Goal: Navigation & Orientation: Find specific page/section

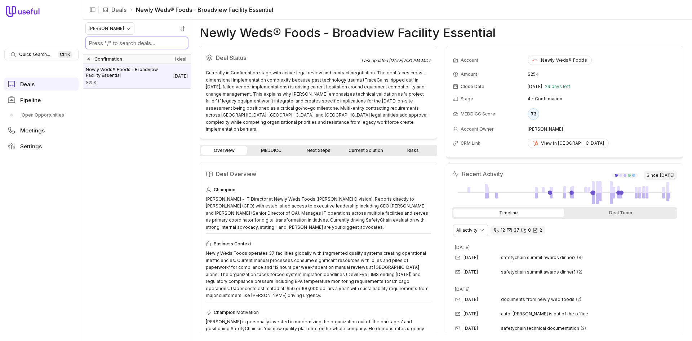
click at [118, 37] on input "Search deals by name" at bounding box center [137, 43] width 102 height 12
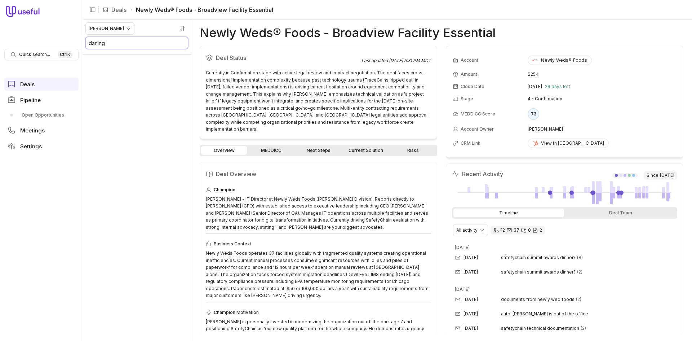
type input "darling"
click at [43, 53] on span "Quick search..." at bounding box center [34, 55] width 31 height 6
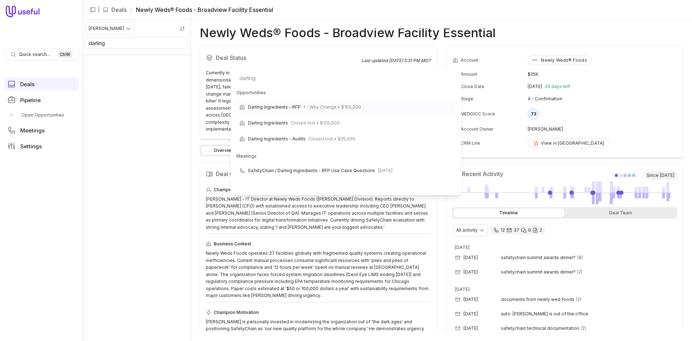
type input "darling"
click at [336, 106] on span "1 - Why Change • $150,000" at bounding box center [333, 107] width 58 height 9
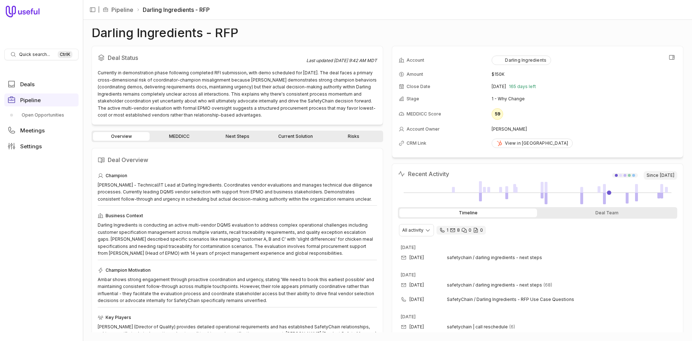
click at [495, 116] on div "59" at bounding box center [498, 114] width 12 height 12
click at [191, 139] on link "MEDDICC" at bounding box center [179, 136] width 57 height 9
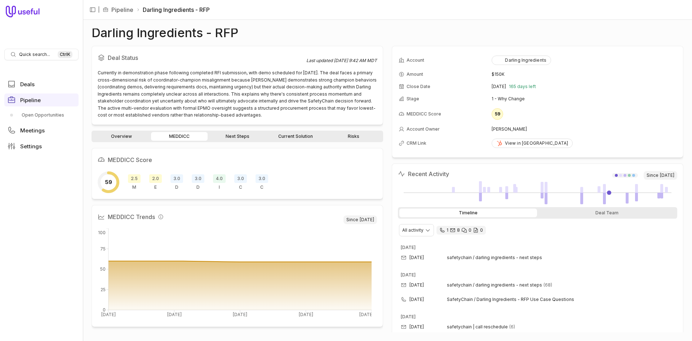
click at [265, 138] on link "Next Steps" at bounding box center [237, 136] width 57 height 9
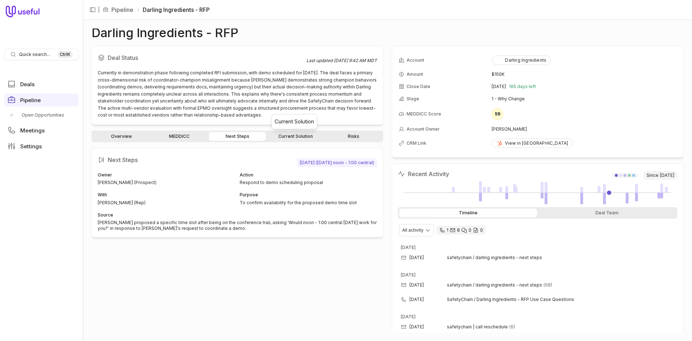
click at [282, 138] on link "Current Solution" at bounding box center [295, 136] width 57 height 9
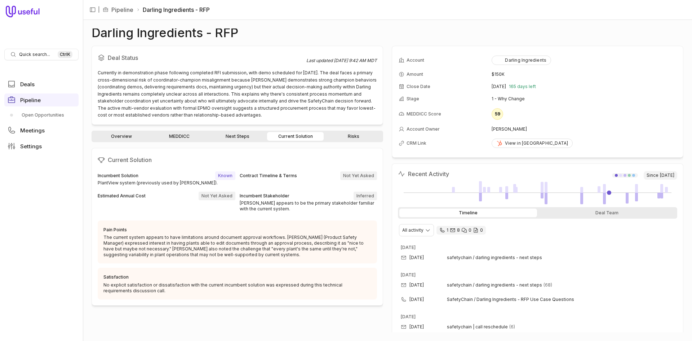
click at [359, 136] on link "Risks" at bounding box center [353, 136] width 57 height 9
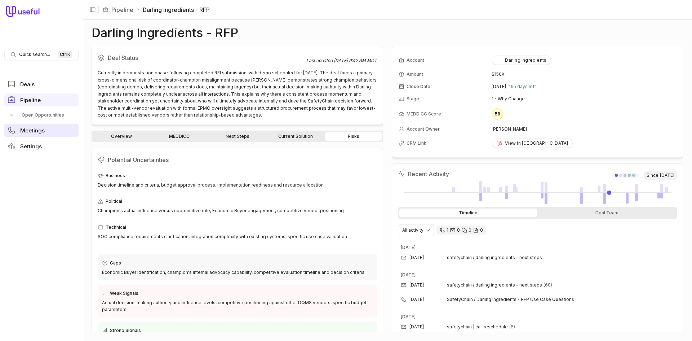
click at [56, 131] on link "Meetings" at bounding box center [41, 130] width 74 height 13
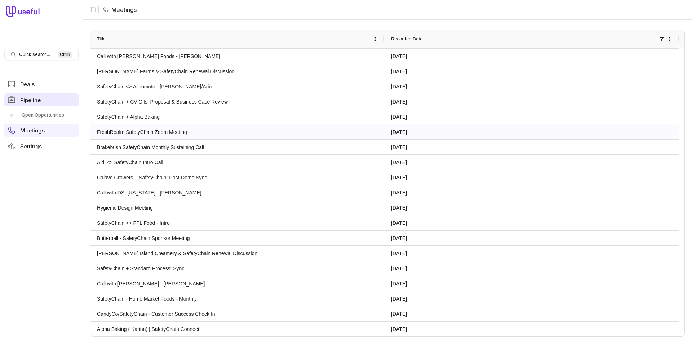
scroll to position [311, 0]
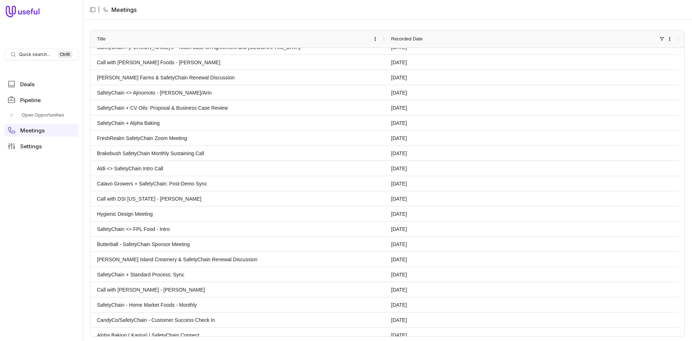
click at [48, 92] on ul "Deals Pipeline Open Opportunities Meetings Settings" at bounding box center [41, 115] width 74 height 81
click at [44, 89] on link "Deals" at bounding box center [41, 84] width 74 height 13
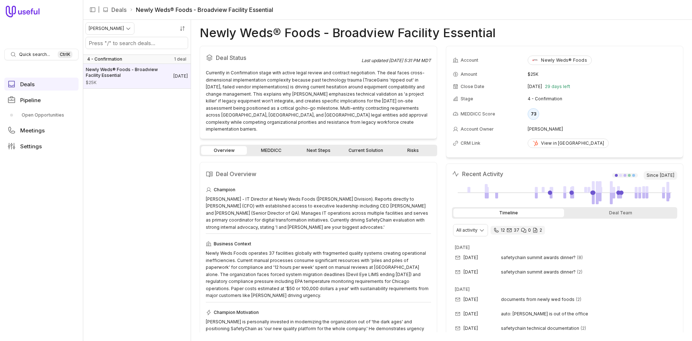
click at [113, 1] on nav "| Deals Newly Weds® Foods - Broadview Facility Essential" at bounding box center [387, 10] width 609 height 20
click at [115, 6] on link "Deals" at bounding box center [118, 9] width 15 height 9
click at [94, 10] on icon "Collapse sidebar" at bounding box center [92, 9] width 6 height 6
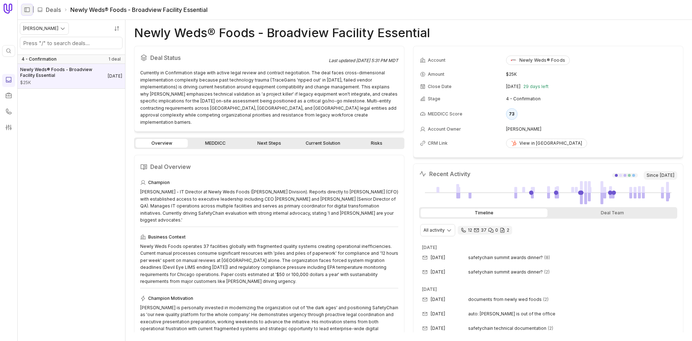
click at [26, 10] on icon "Expand sidebar" at bounding box center [27, 9] width 6 height 6
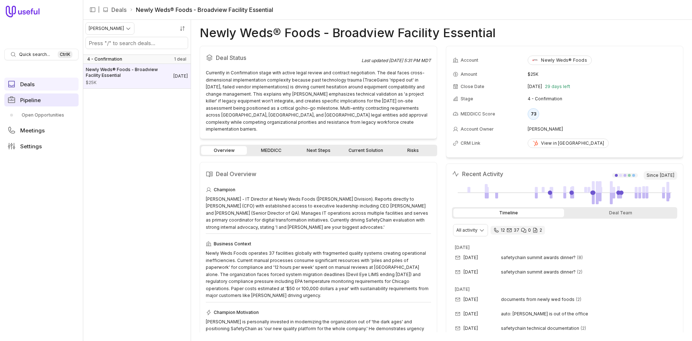
click at [44, 101] on link "Pipeline" at bounding box center [41, 99] width 74 height 13
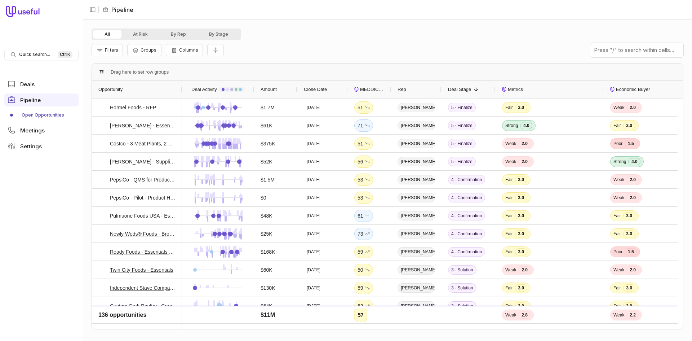
click at [48, 46] on nav "Quick search... Ctrl K Deals Pipeline Open Opportunities Meetings Settings" at bounding box center [41, 170] width 83 height 341
click at [37, 57] on span "Quick search..." at bounding box center [34, 55] width 31 height 6
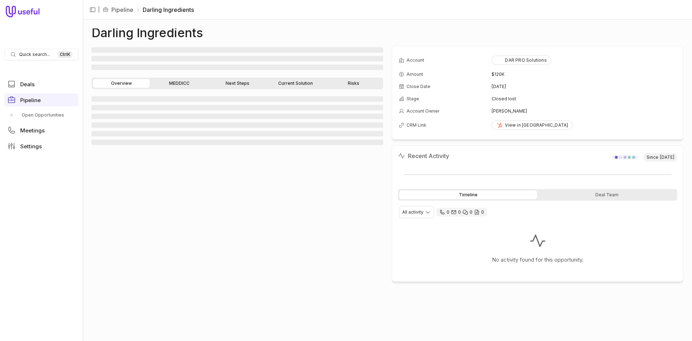
click at [184, 81] on link "MEDDICC" at bounding box center [179, 83] width 57 height 9
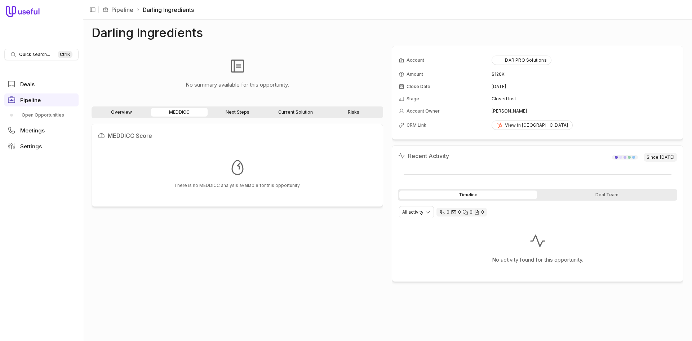
click at [126, 115] on link "Overview" at bounding box center [121, 112] width 57 height 9
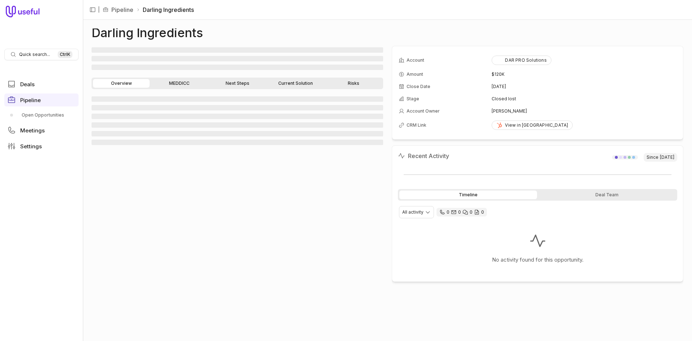
click at [240, 81] on link "Next Steps" at bounding box center [237, 83] width 57 height 9
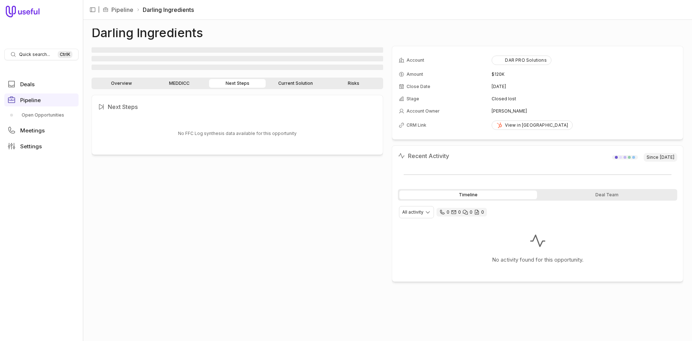
click at [299, 76] on div "‌ ‌ ‌ Overview MEDDICC Next Steps Current Solution Risks Next Steps No FFC Log …" at bounding box center [238, 189] width 292 height 286
click at [298, 83] on link "Current Solution" at bounding box center [295, 83] width 57 height 9
click at [134, 87] on link "Overview" at bounding box center [121, 83] width 57 height 9
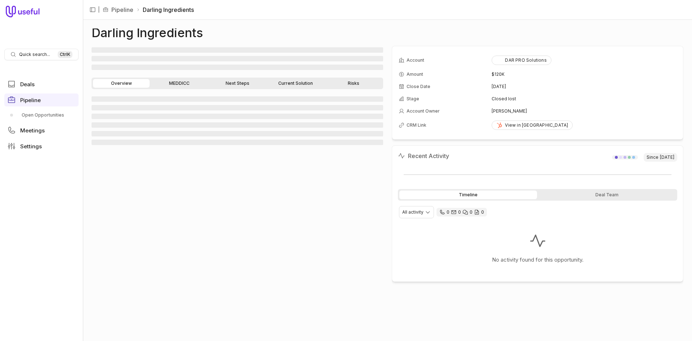
click at [352, 86] on link "Risks" at bounding box center [353, 83] width 57 height 9
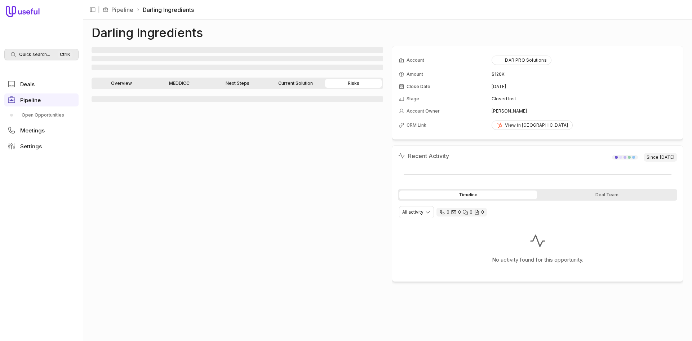
click at [50, 55] on div "Quick search... Ctrl K" at bounding box center [41, 55] width 74 height 12
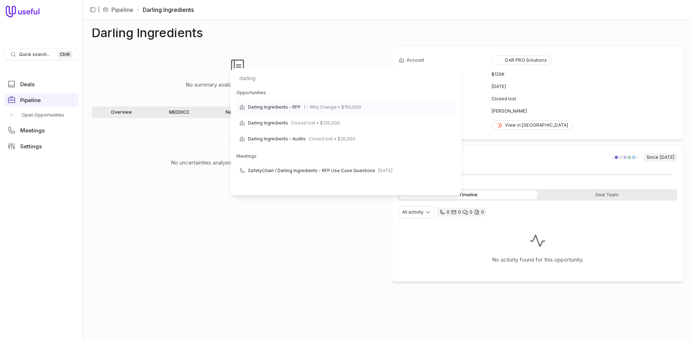
click at [291, 107] on span "Darling Ingredients - RFP" at bounding box center [274, 107] width 53 height 9
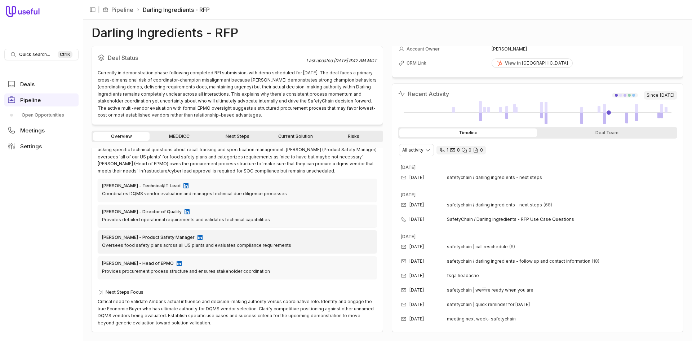
scroll to position [148, 0]
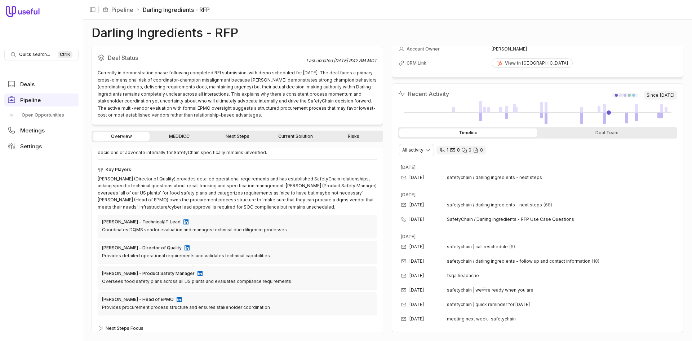
click at [178, 134] on link "MEDDICC" at bounding box center [179, 136] width 57 height 9
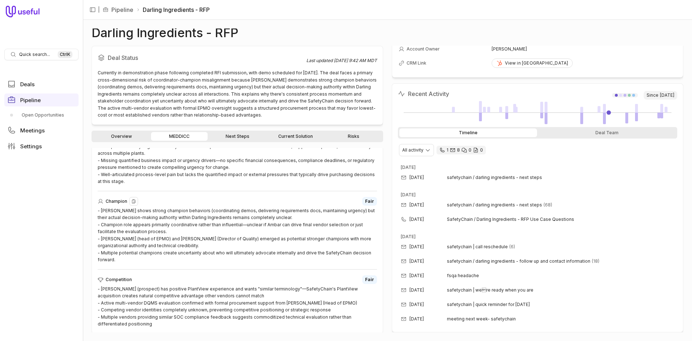
scroll to position [537, 0]
click at [223, 134] on link "Next Steps" at bounding box center [237, 136] width 57 height 9
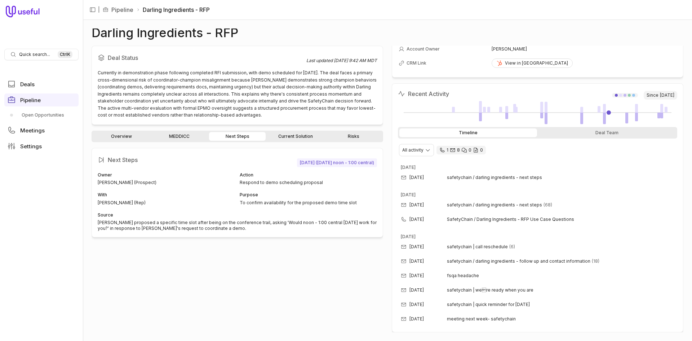
click at [296, 134] on link "Current Solution" at bounding box center [295, 136] width 57 height 9
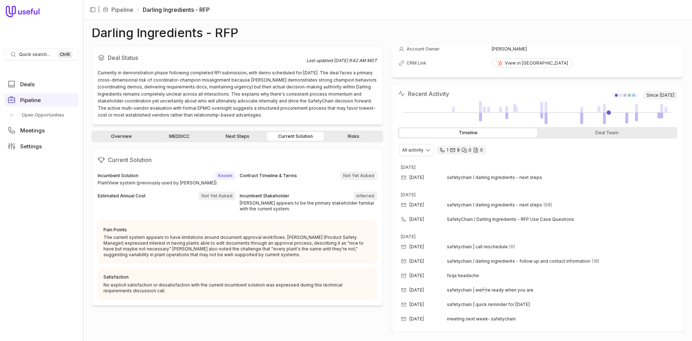
click at [347, 141] on div "Overview MEDDICC Next Steps Current Solution Risks" at bounding box center [238, 137] width 292 height 12
click at [348, 136] on link "Risks" at bounding box center [353, 136] width 57 height 9
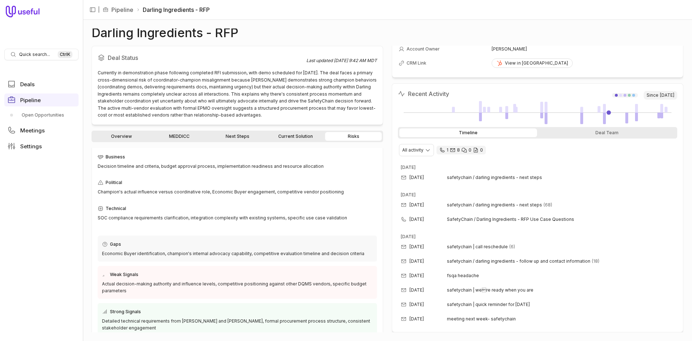
scroll to position [28, 0]
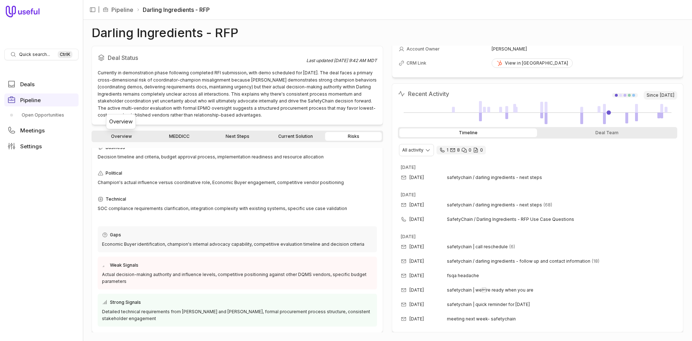
click at [141, 135] on link "Overview" at bounding box center [121, 136] width 57 height 9
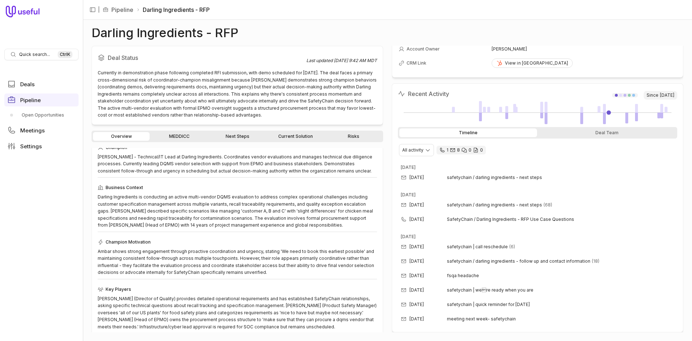
click at [182, 131] on div "Overview MEDDICC Next Steps Current Solution Risks" at bounding box center [238, 137] width 292 height 12
click at [187, 134] on link "MEDDICC" at bounding box center [179, 136] width 57 height 9
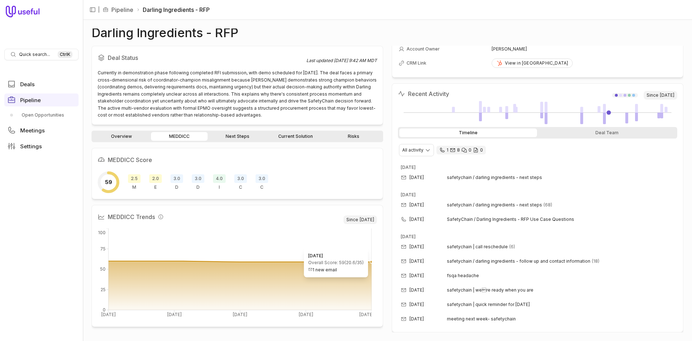
click at [346, 281] on icon at bounding box center [240, 285] width 263 height 49
click at [343, 265] on icon at bounding box center [240, 285] width 263 height 49
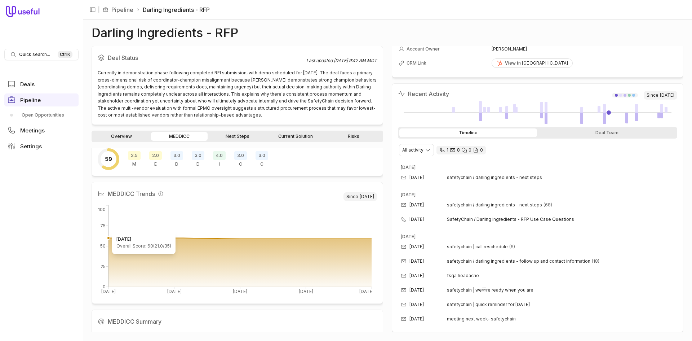
scroll to position [36, 0]
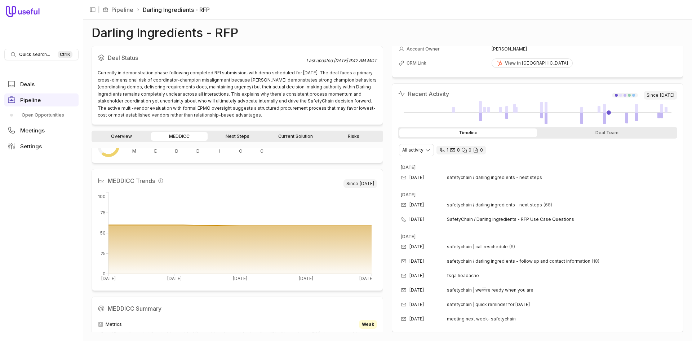
click at [218, 136] on link "Next Steps" at bounding box center [237, 136] width 57 height 9
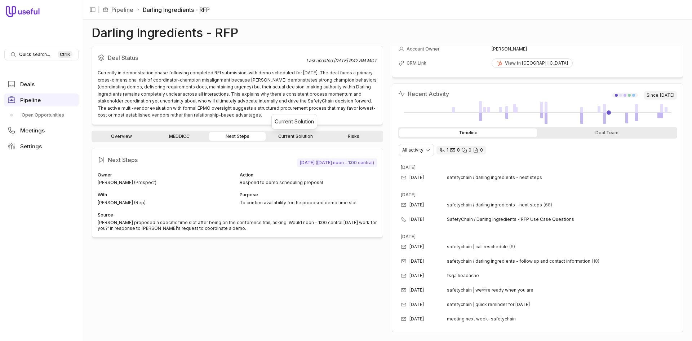
click at [292, 134] on link "Current Solution" at bounding box center [295, 136] width 57 height 9
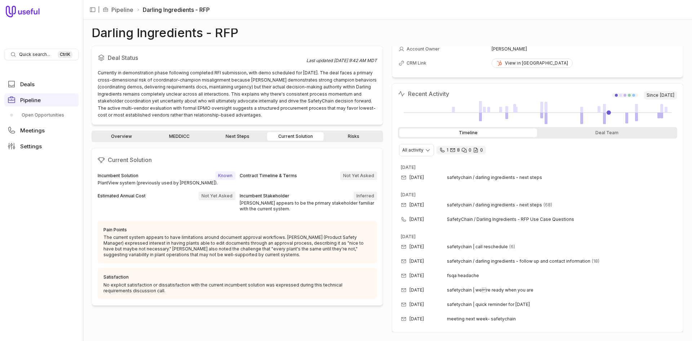
click at [352, 134] on link "Risks" at bounding box center [353, 136] width 57 height 9
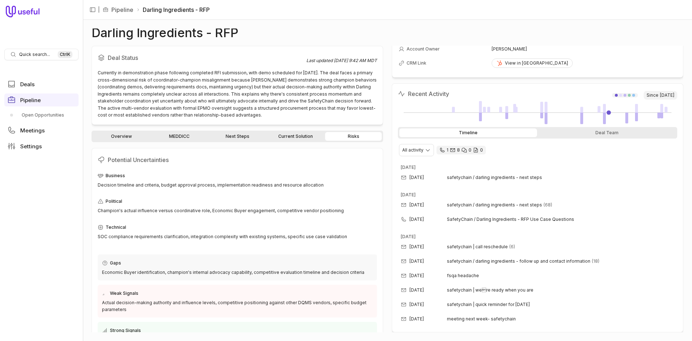
click at [123, 139] on link "Overview" at bounding box center [121, 136] width 57 height 9
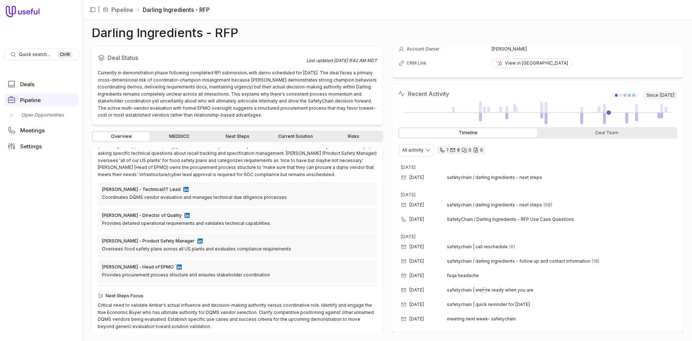
scroll to position [184, 0]
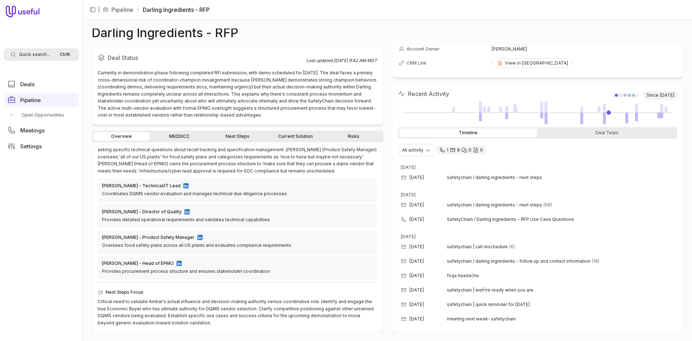
click at [41, 57] on span "Quick search..." at bounding box center [34, 55] width 31 height 6
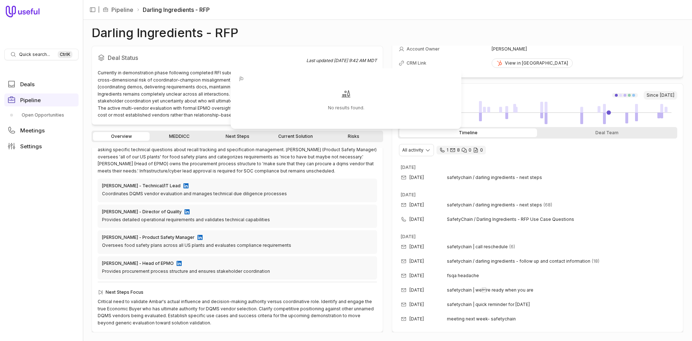
type input "jbs"
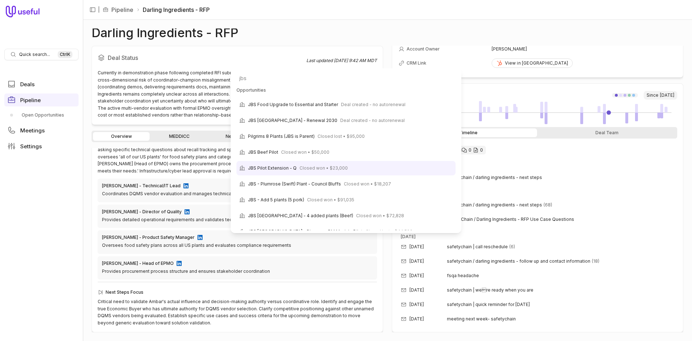
scroll to position [0, 0]
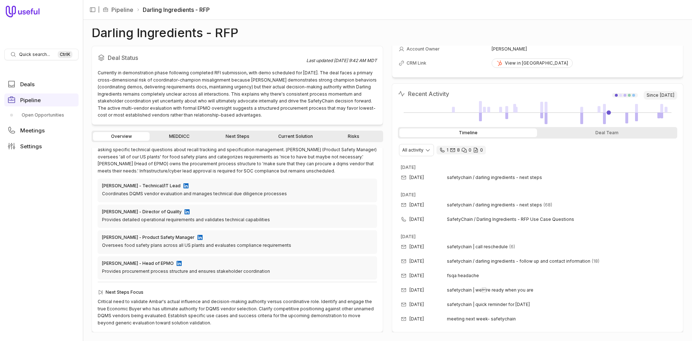
click at [619, 192] on html "Quick search... Ctrl K Deals Pipeline Open Opportunities Meetings Settings | Pi…" at bounding box center [346, 170] width 692 height 341
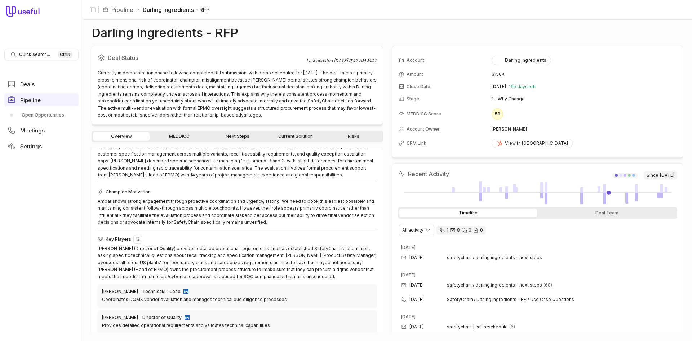
scroll to position [76, 0]
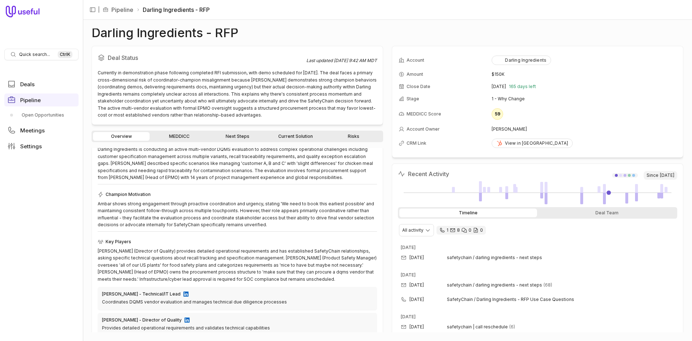
click at [9, 17] on icon at bounding box center [8, 11] width 4 height 11
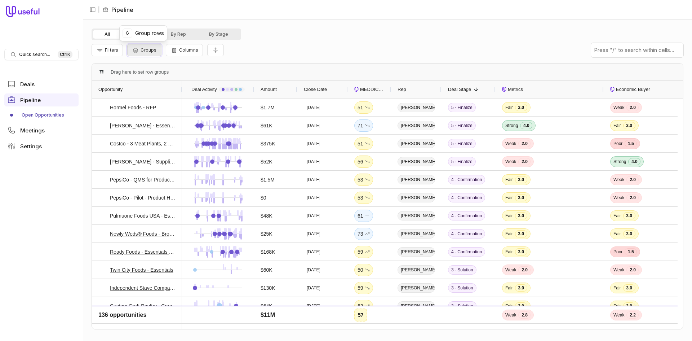
click at [150, 50] on span "Groups" at bounding box center [149, 49] width 16 height 5
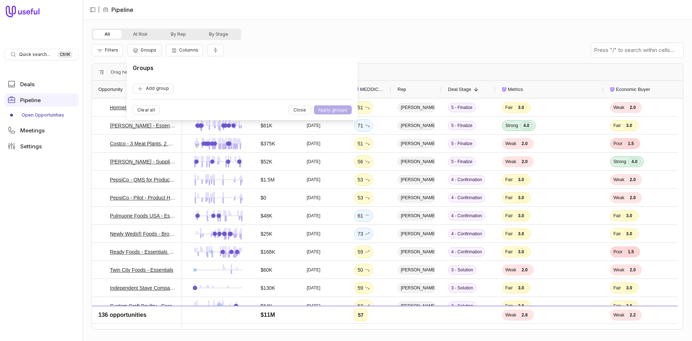
click at [187, 43] on div "Filters Groups Columns" at bounding box center [388, 50] width 592 height 20
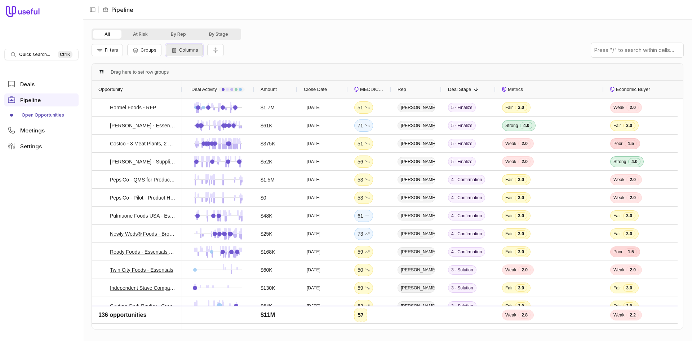
click at [187, 46] on button "Columns" at bounding box center [184, 50] width 37 height 12
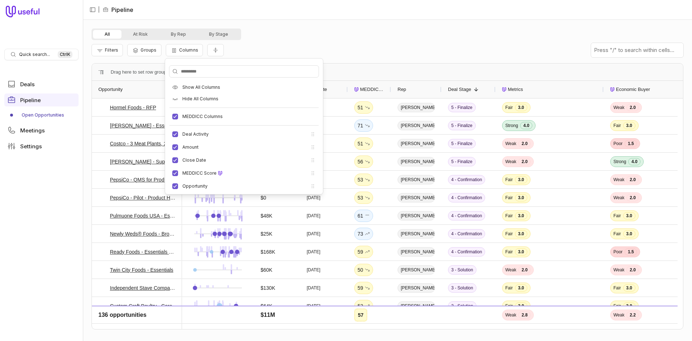
click at [459, 30] on div "All At Risk By Rep By Stage" at bounding box center [388, 34] width 592 height 12
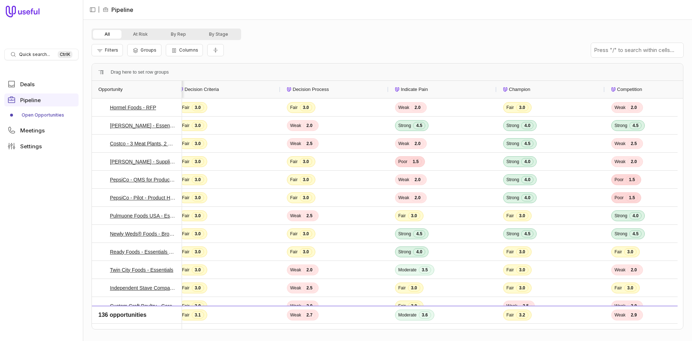
scroll to position [0, 513]
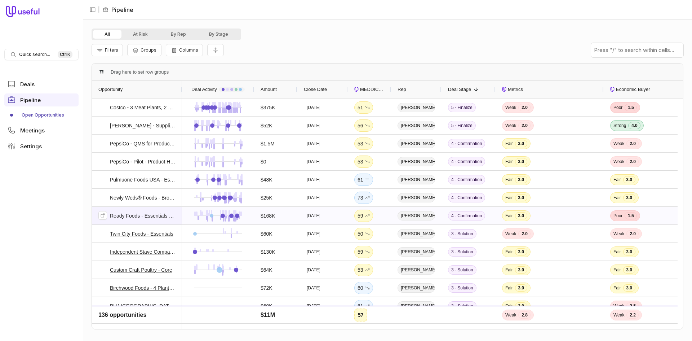
click at [141, 216] on link "Ready Foods - Essentials (4 Sites), Supplier" at bounding box center [143, 215] width 66 height 9
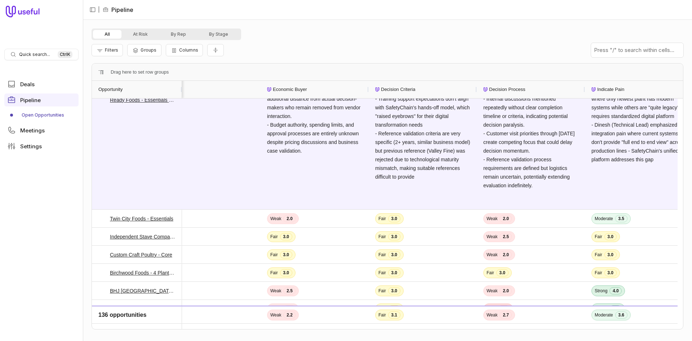
scroll to position [0, 575]
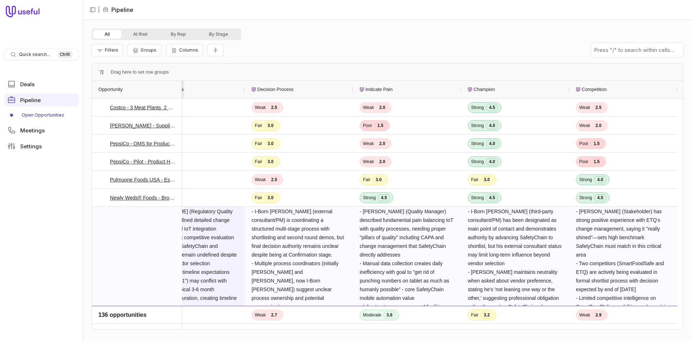
click at [188, 259] on span "- [PERSON_NAME] (Regulatory Quality Manager) has defined detailed change manage…" at bounding box center [190, 316] width 95 height 218
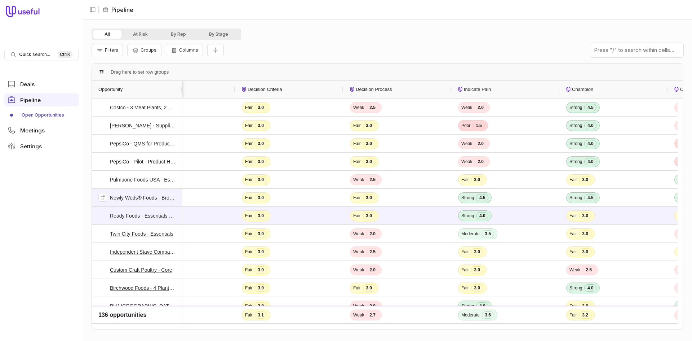
scroll to position [0, 575]
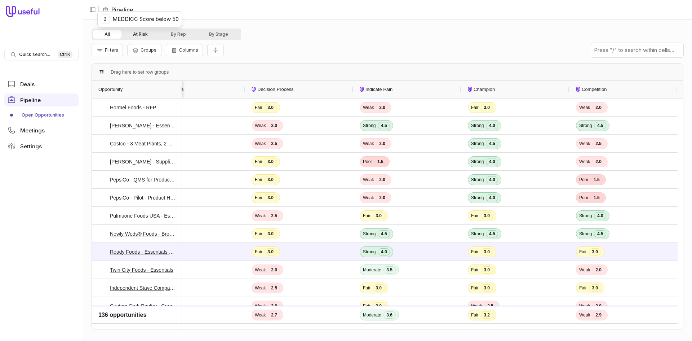
click at [145, 31] on button "At Risk" at bounding box center [141, 34] width 38 height 9
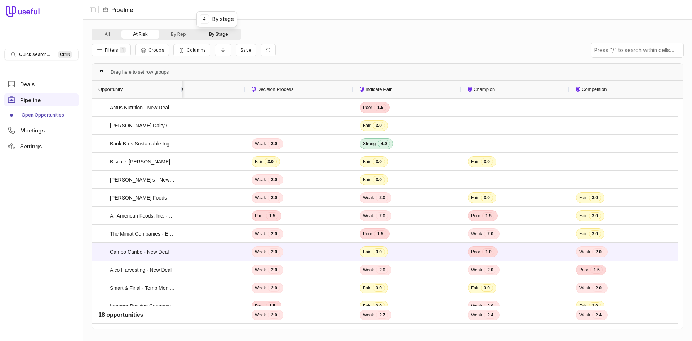
click at [202, 33] on button "By Stage" at bounding box center [219, 34] width 42 height 9
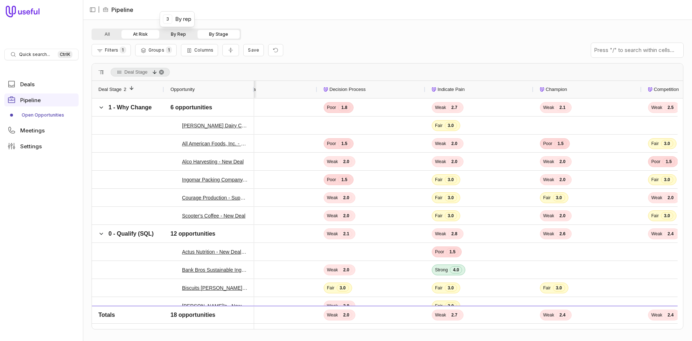
click at [190, 32] on button "By Rep" at bounding box center [178, 34] width 38 height 9
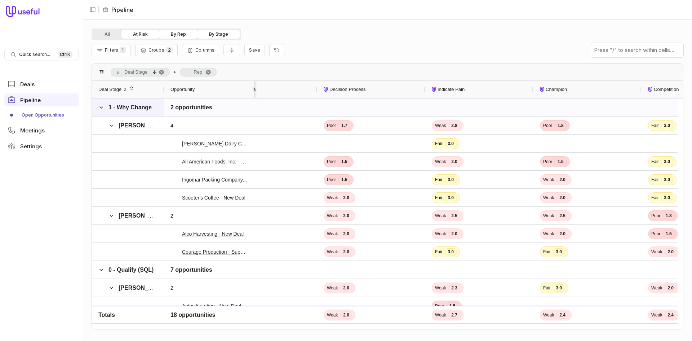
click at [98, 100] on div "1 - Why Change" at bounding box center [128, 107] width 72 height 18
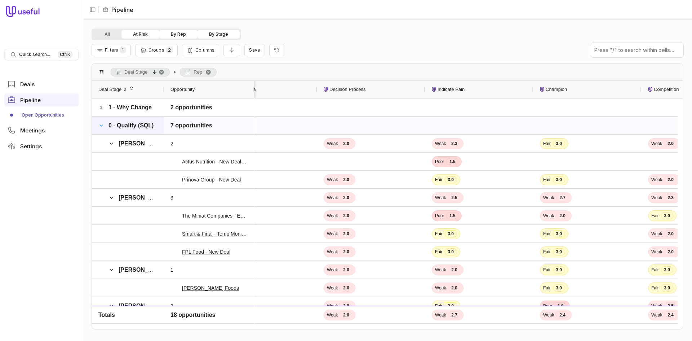
click at [103, 123] on span at bounding box center [101, 126] width 6 height 6
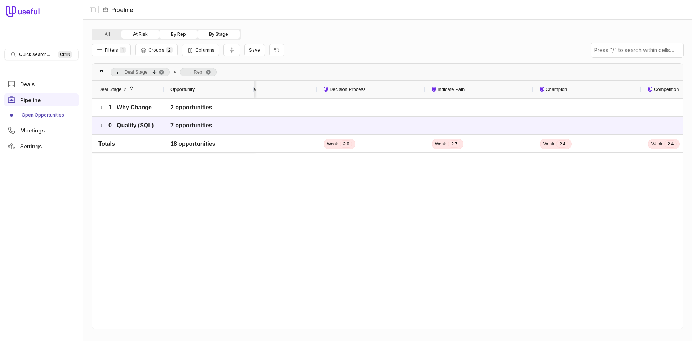
click at [123, 89] on span "2" at bounding box center [124, 89] width 5 height 9
click at [127, 86] on div "Deal Stage 1" at bounding box center [127, 90] width 59 height 14
click at [215, 72] on span "Rep, descending. Press ENTER to sort. Press DELETE to remove" at bounding box center [216, 72] width 6 height 6
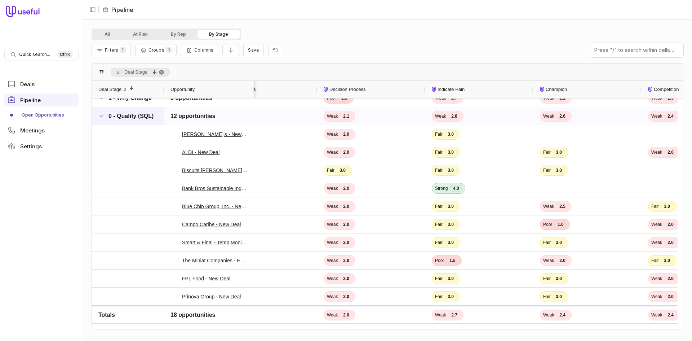
click at [102, 117] on span at bounding box center [101, 116] width 6 height 6
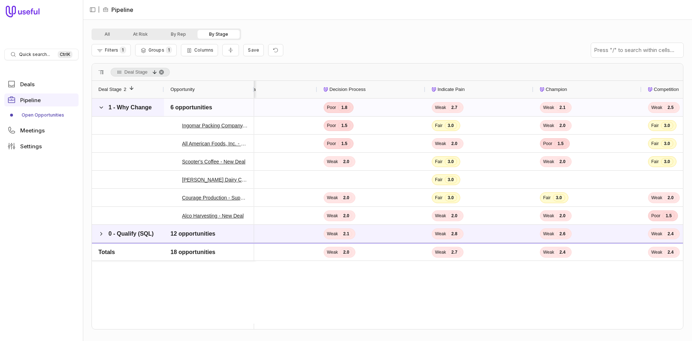
click at [106, 105] on span "1 - Why Change" at bounding box center [125, 107] width 54 height 14
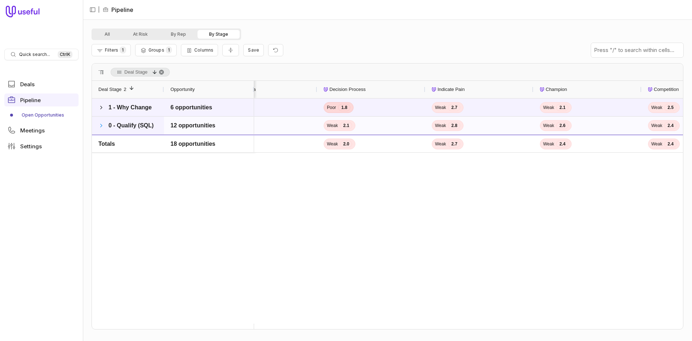
click at [103, 125] on span at bounding box center [101, 126] width 6 height 6
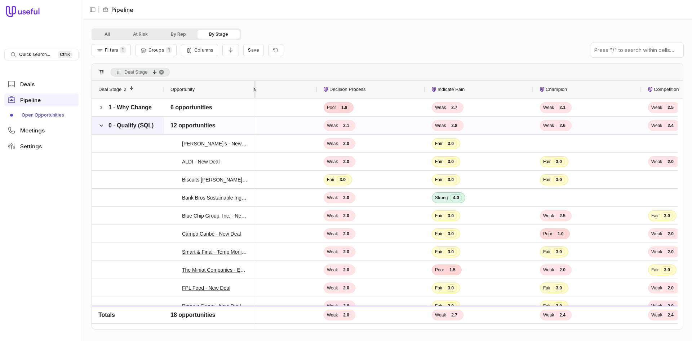
click at [103, 125] on span at bounding box center [101, 126] width 6 height 6
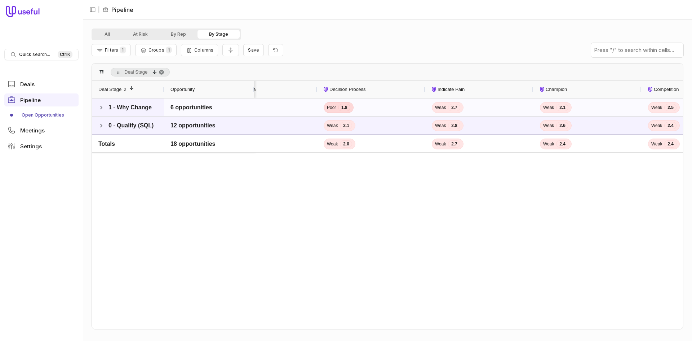
click at [102, 113] on span at bounding box center [101, 107] width 6 height 14
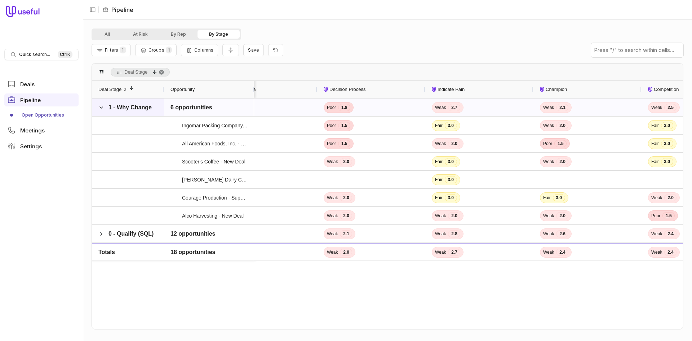
click at [102, 114] on span at bounding box center [101, 107] width 6 height 14
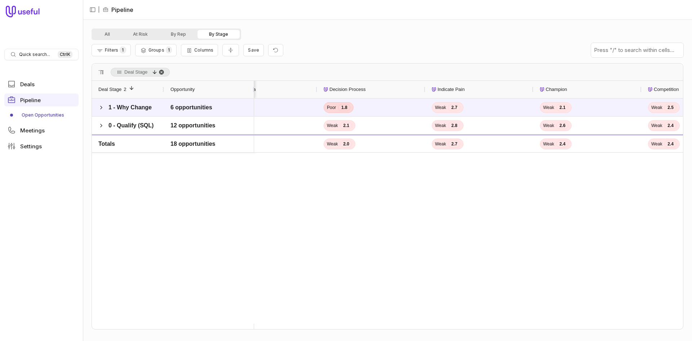
click at [159, 71] on span "Deal Stage, descending. Press ENTER to sort. Press DELETE to remove" at bounding box center [162, 72] width 6 height 6
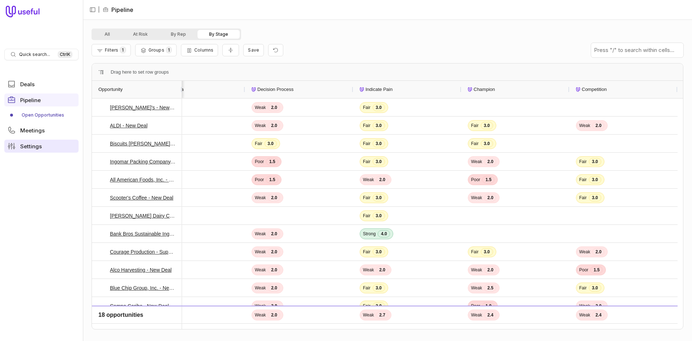
scroll to position [0, 570]
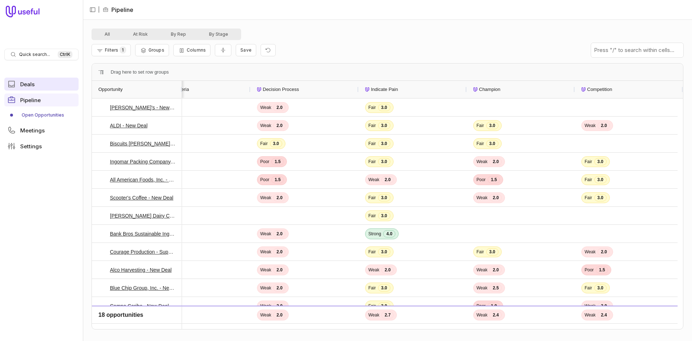
click at [25, 84] on span "Deals" at bounding box center [27, 83] width 14 height 5
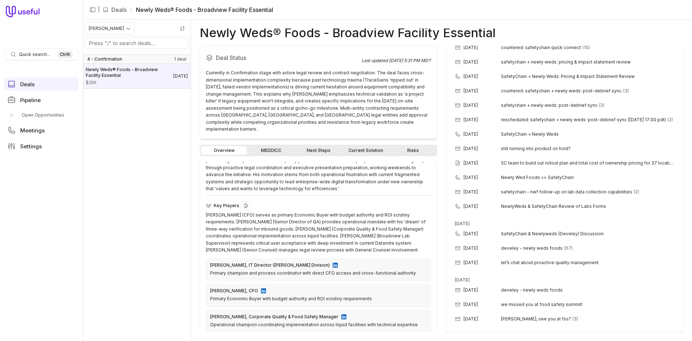
scroll to position [247, 0]
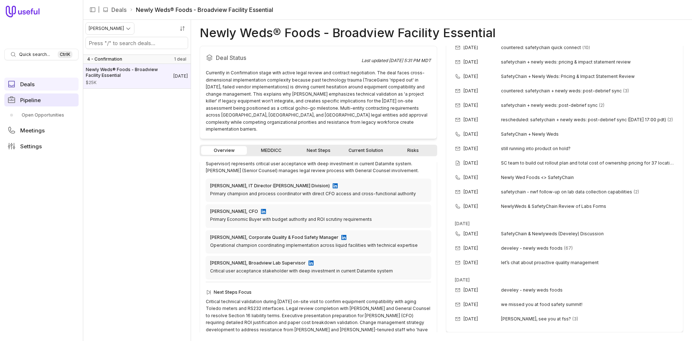
click at [28, 105] on link "Pipeline" at bounding box center [41, 99] width 74 height 13
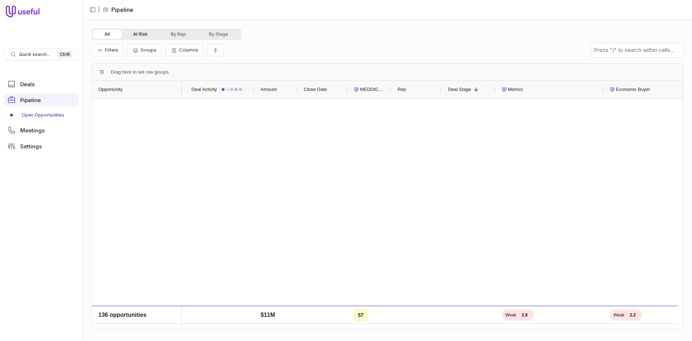
scroll to position [1343, 0]
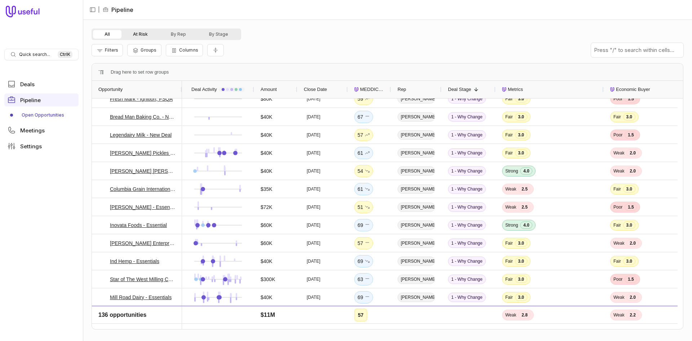
click at [142, 37] on button "At Risk" at bounding box center [141, 34] width 38 height 9
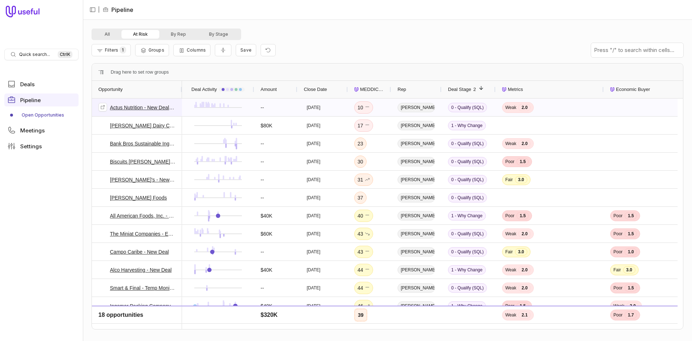
click at [154, 103] on link "Actus Nutrition - New Deal (Bill Brodegard Sourced)" at bounding box center [143, 107] width 66 height 9
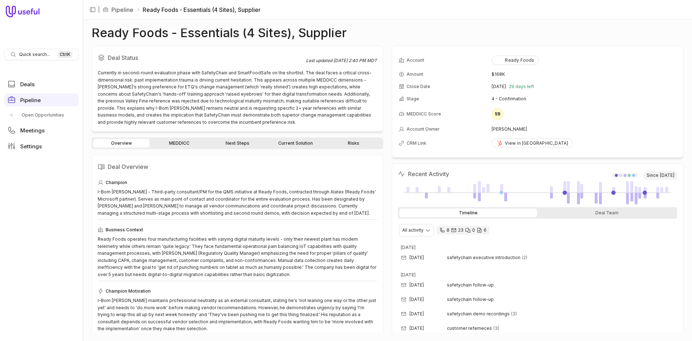
click at [179, 138] on div "Overview MEDDICC Next Steps Current Solution Risks" at bounding box center [238, 143] width 292 height 12
click at [184, 146] on link "MEDDICC" at bounding box center [179, 143] width 57 height 9
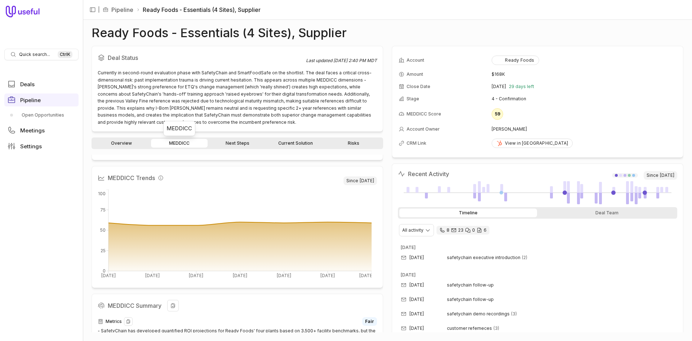
scroll to position [18, 0]
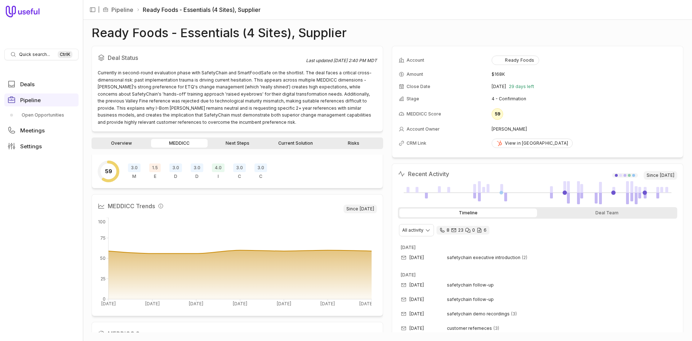
click at [240, 143] on link "Next Steps" at bounding box center [237, 143] width 57 height 9
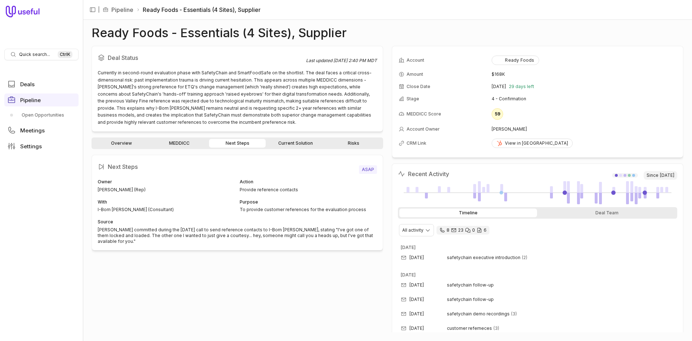
click at [283, 140] on link "Current Solution" at bounding box center [295, 143] width 57 height 9
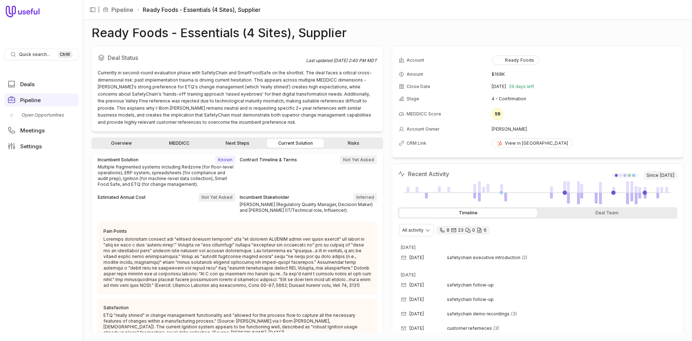
scroll to position [38, 0]
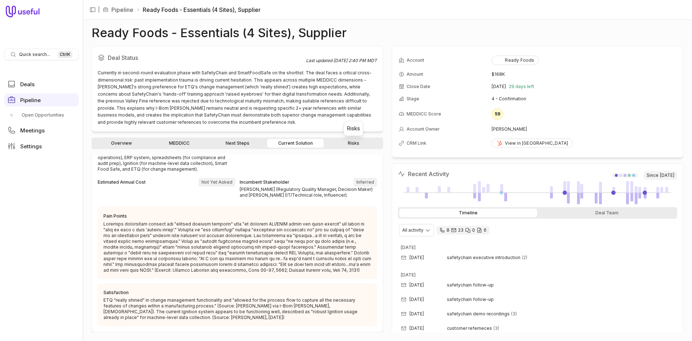
click at [370, 141] on link "Risks" at bounding box center [353, 143] width 57 height 9
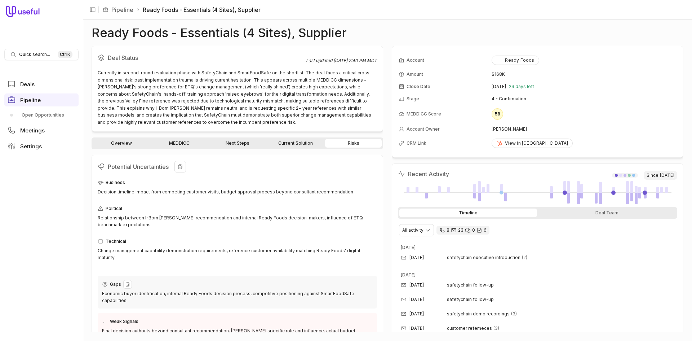
scroll to position [43, 0]
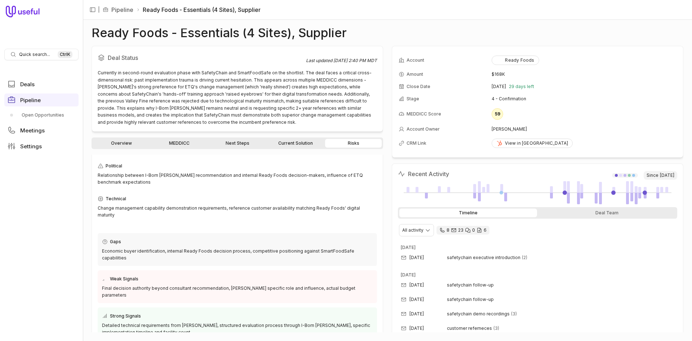
click at [24, 53] on span "Quick search..." at bounding box center [34, 55] width 31 height 6
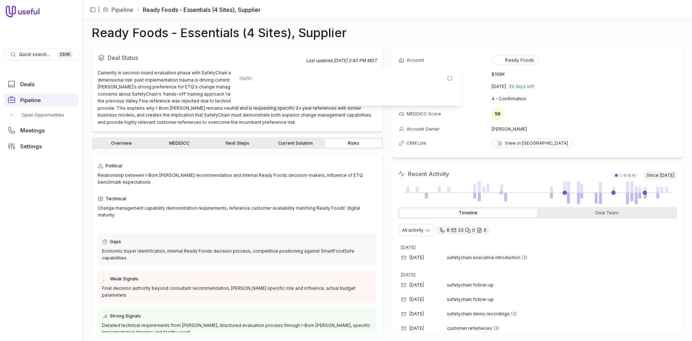
type input "darling"
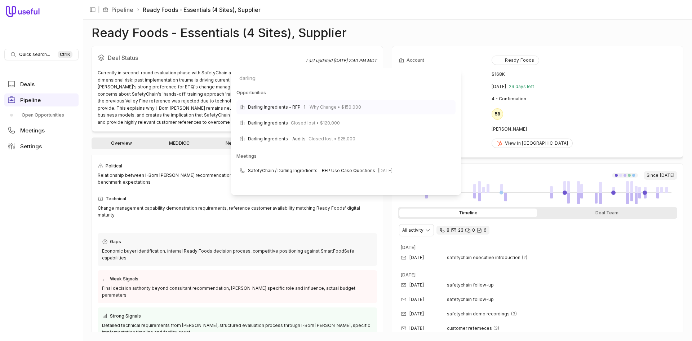
click at [323, 107] on span "1 - Why Change • $150,000" at bounding box center [333, 107] width 58 height 9
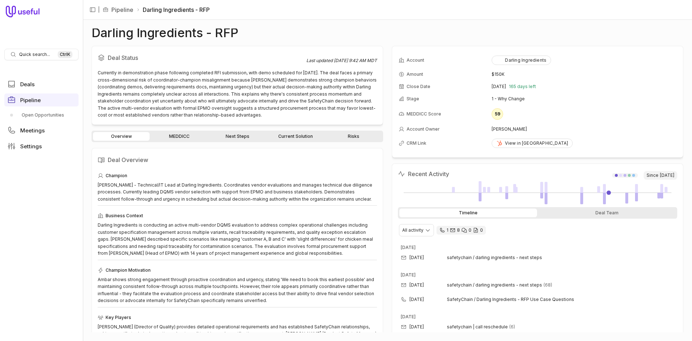
click at [183, 137] on link "MEDDICC" at bounding box center [179, 136] width 57 height 9
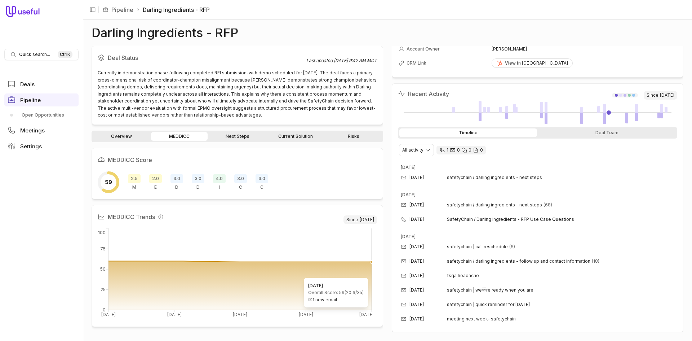
scroll to position [144, 0]
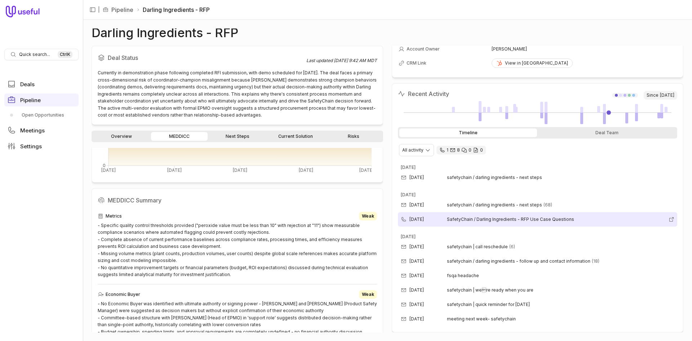
click at [505, 220] on span "SafetyChain / Darling Ingredients - RFP Use Case Questions" at bounding box center [556, 219] width 219 height 6
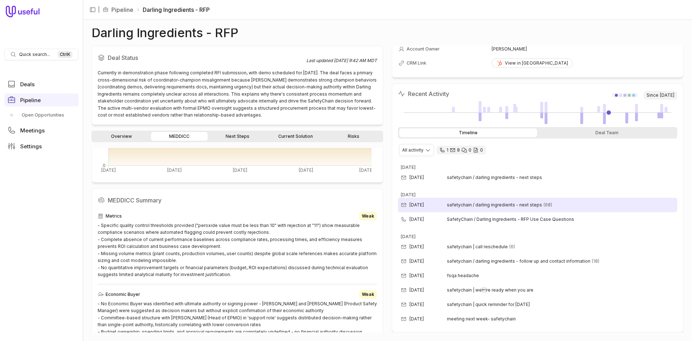
click at [435, 208] on div "[DATE] safetychain / darling ingredients - next steps (68)" at bounding box center [537, 205] width 279 height 14
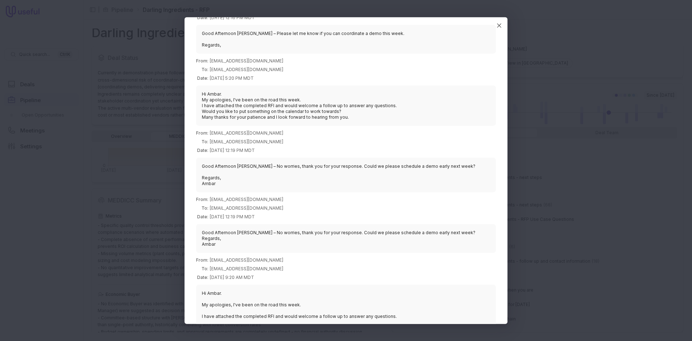
scroll to position [469, 0]
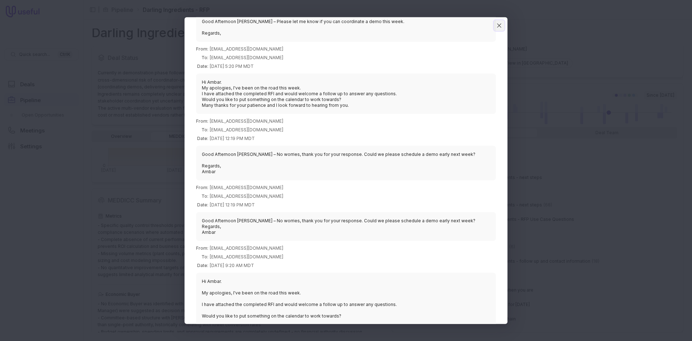
click at [498, 28] on icon "Close" at bounding box center [499, 25] width 6 height 6
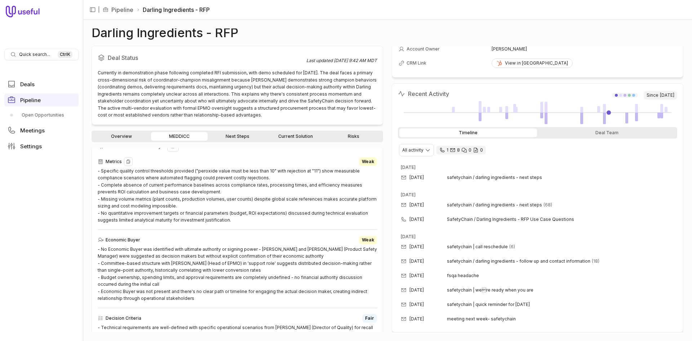
scroll to position [252, 0]
